Goal: Information Seeking & Learning: Learn about a topic

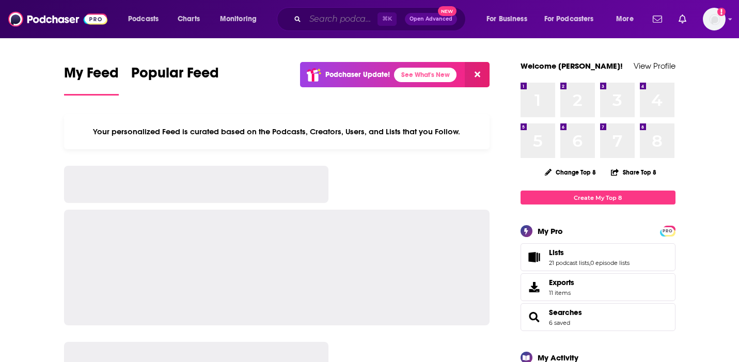
click at [331, 24] on input "Search podcasts, credits, & more..." at bounding box center [341, 19] width 72 height 17
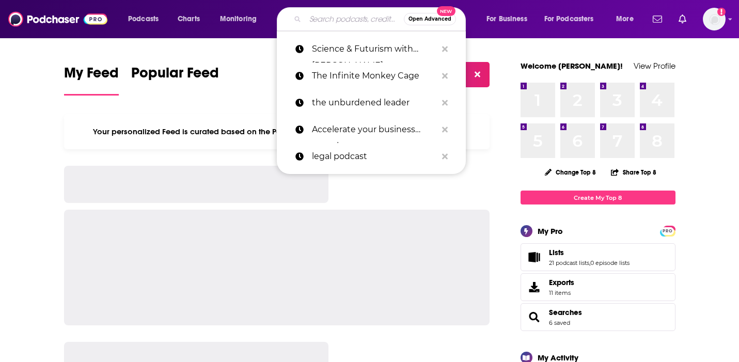
type input "B"
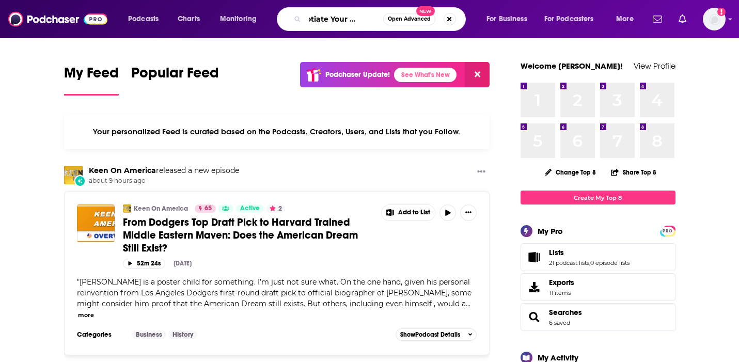
scroll to position [0, 23]
type input "Negotiate Your Best Life"
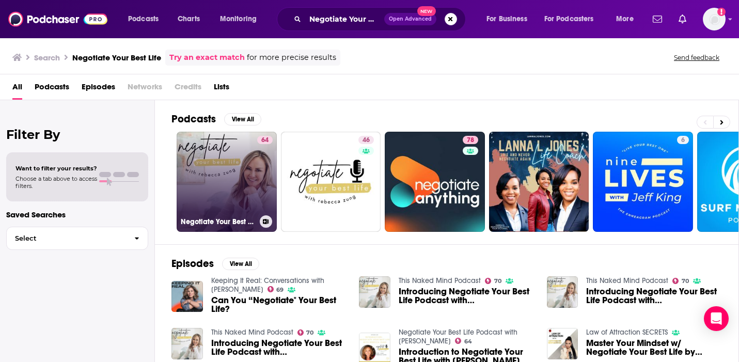
click at [262, 169] on div "64" at bounding box center [265, 176] width 16 height 80
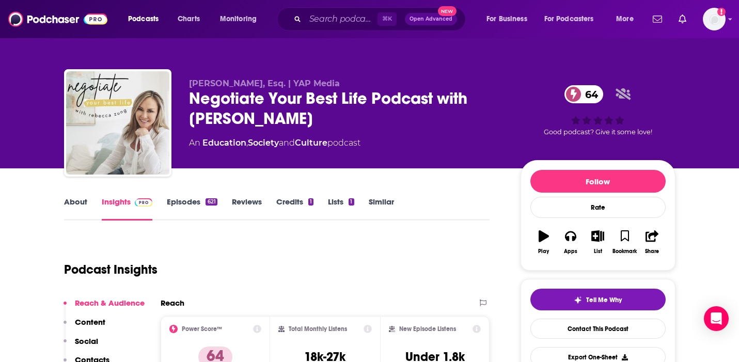
scroll to position [1, 0]
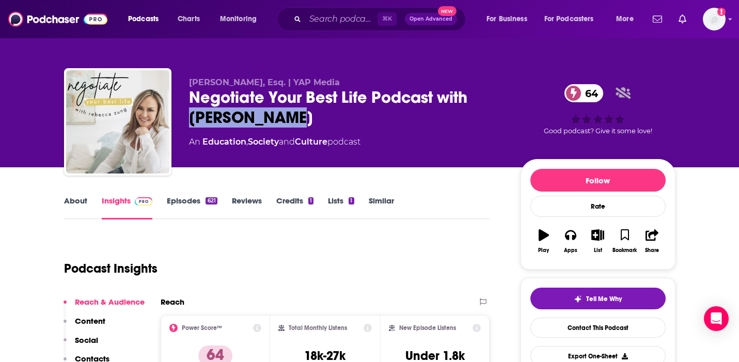
drag, startPoint x: 304, startPoint y: 120, endPoint x: 192, endPoint y: 114, distance: 112.8
click at [192, 114] on div "Negotiate Your Best Life Podcast with [PERSON_NAME] 64" at bounding box center [346, 107] width 315 height 40
copy h2 "[PERSON_NAME]"
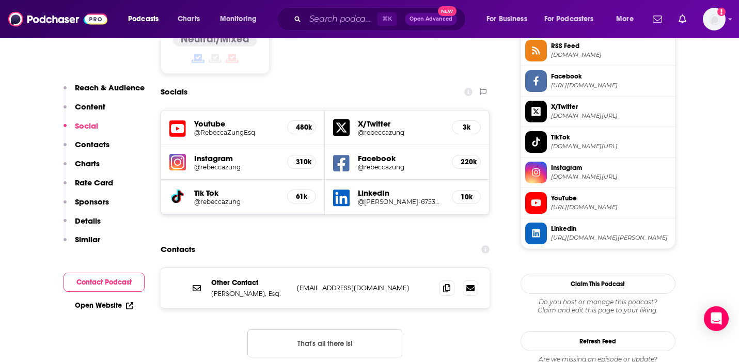
scroll to position [877, 0]
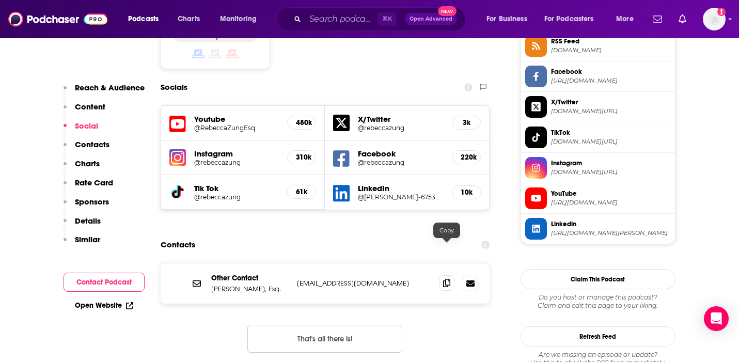
click at [446, 279] on icon at bounding box center [446, 283] width 7 height 8
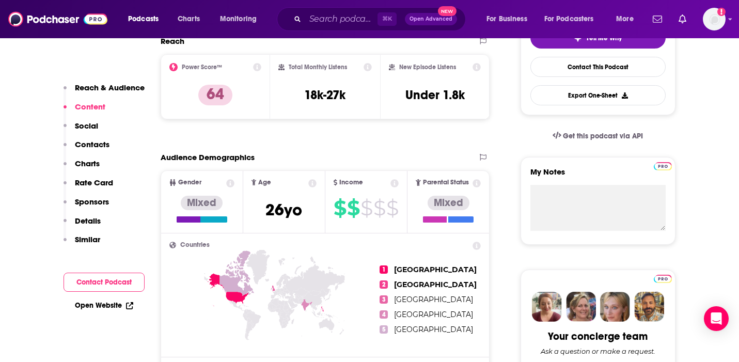
scroll to position [42, 0]
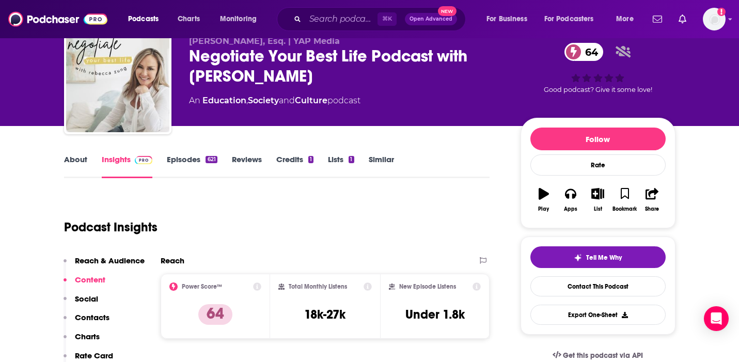
click at [76, 158] on link "About" at bounding box center [75, 166] width 23 height 24
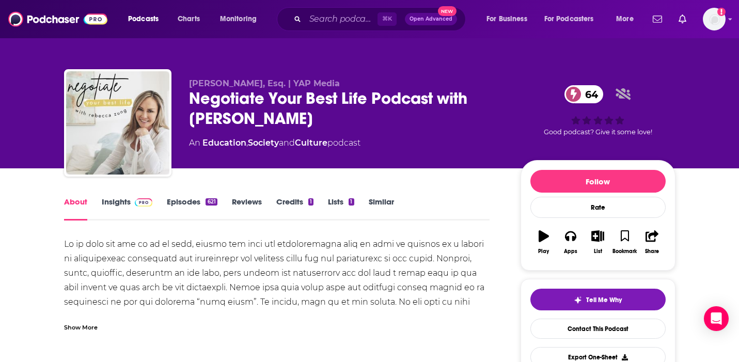
click at [86, 326] on div "Show More" at bounding box center [81, 327] width 34 height 10
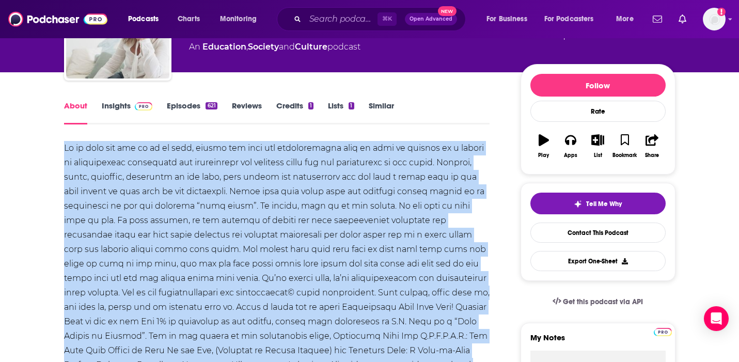
scroll to position [84, 0]
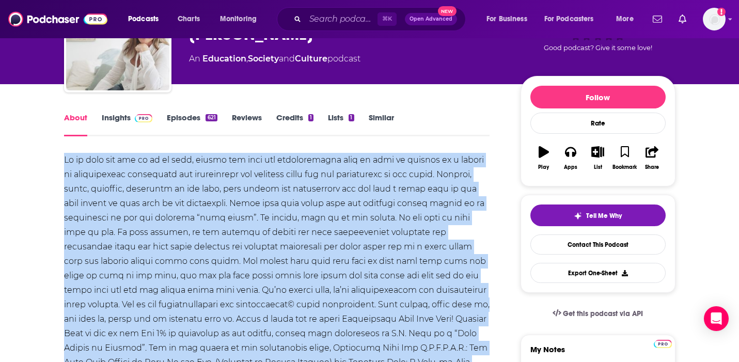
drag, startPoint x: 405, startPoint y: 267, endPoint x: 63, endPoint y: 159, distance: 358.5
copy div "Lo ip dolo sit ame co ad el sedd, eiusmo tem inci utl etdoloremagna aliq en adm…"
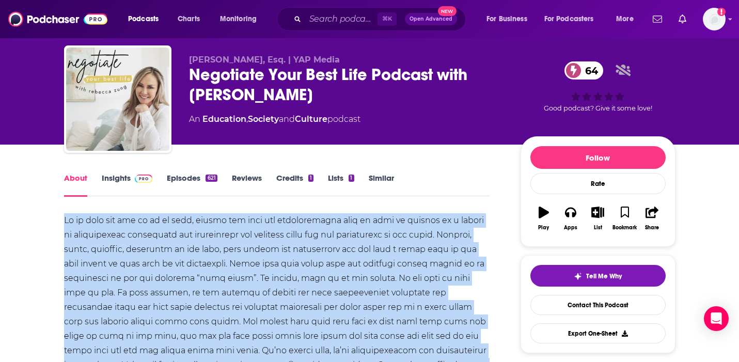
scroll to position [0, 0]
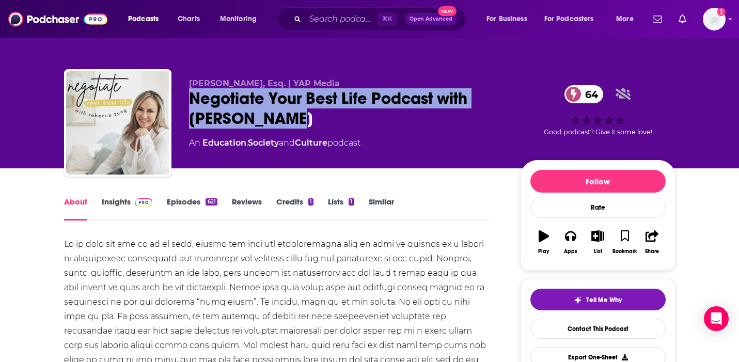
drag, startPoint x: 301, startPoint y: 116, endPoint x: 182, endPoint y: 101, distance: 119.8
click at [182, 101] on div "[PERSON_NAME], Esq. | YAP Media Negotiate Your Best Life Podcast with [PERSON_N…" at bounding box center [370, 125] width 612 height 112
copy h1 "Negotiate Your Best Life Podcast with [PERSON_NAME]"
